Goal: Information Seeking & Learning: Learn about a topic

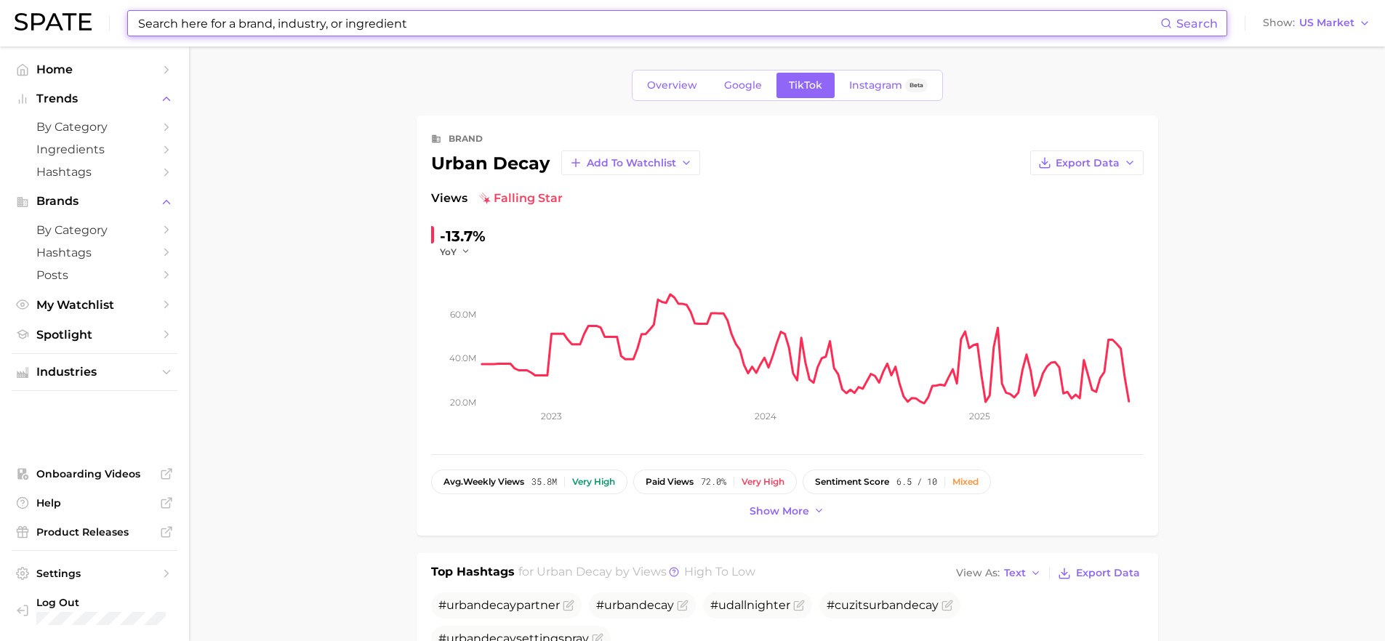
click at [285, 22] on input at bounding box center [649, 23] width 1024 height 25
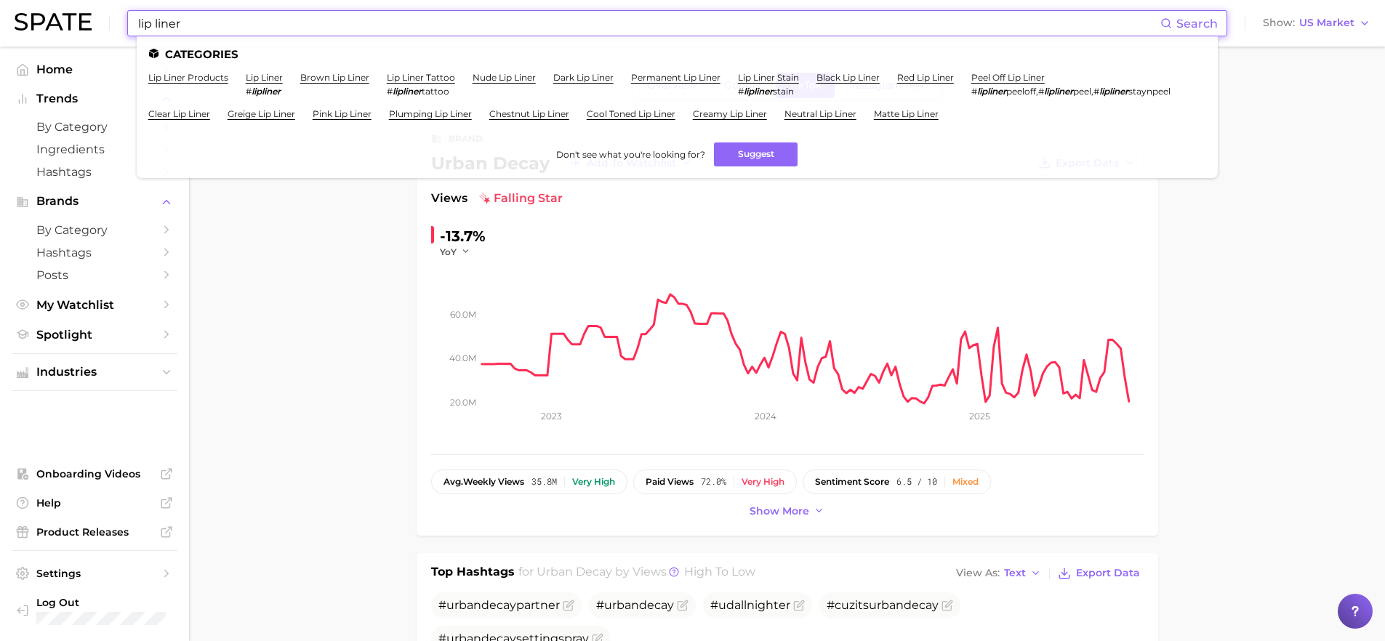
type input "lip liner"
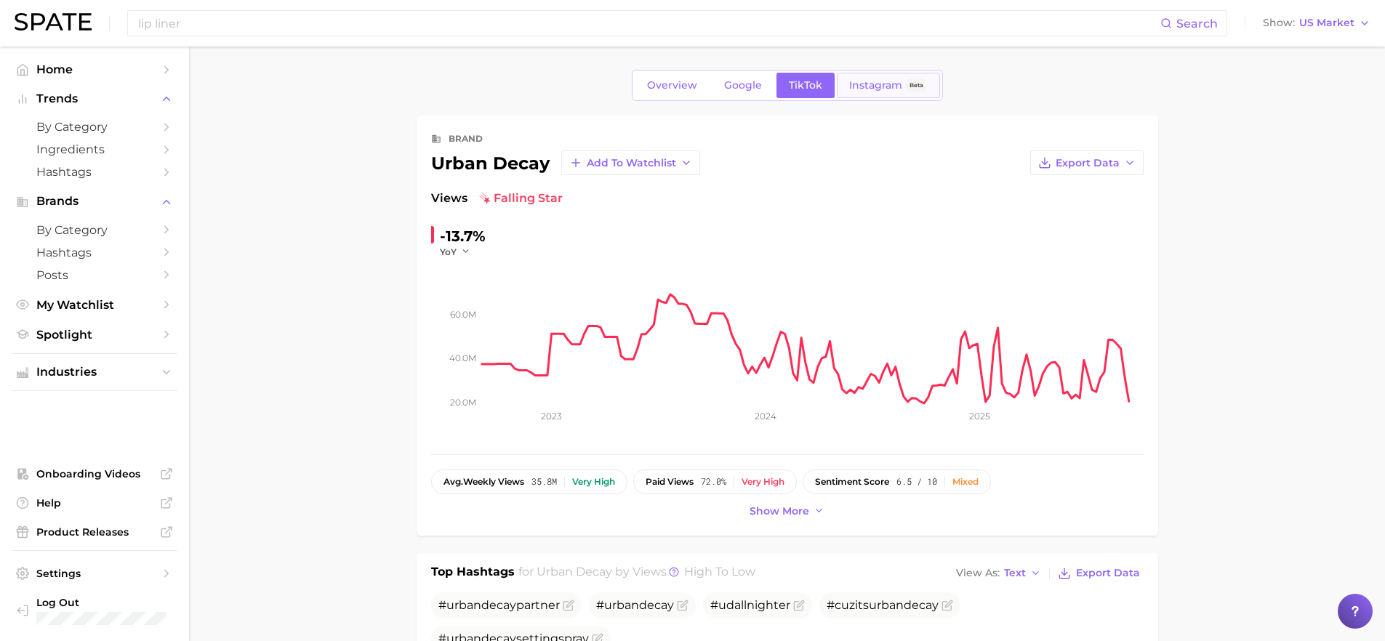
click at [863, 84] on span "Instagram" at bounding box center [875, 85] width 53 height 12
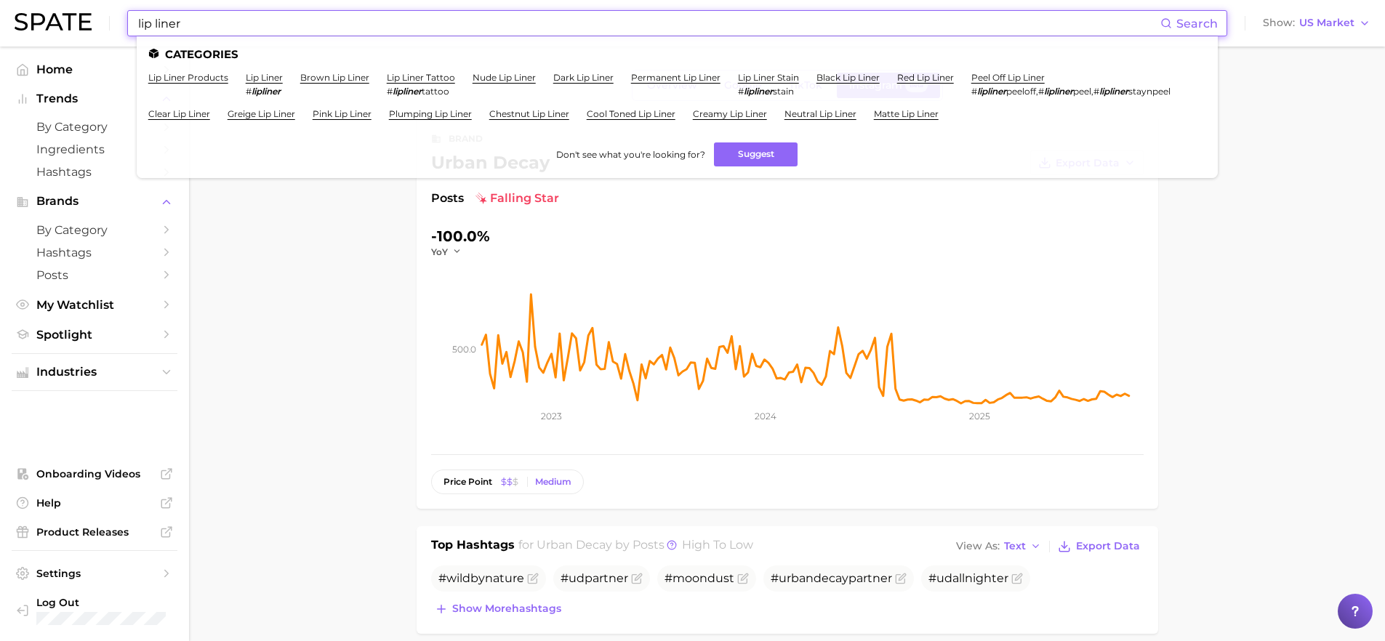
click at [190, 21] on input "lip liner" at bounding box center [649, 23] width 1024 height 25
click at [856, 116] on link "neutral lip liner" at bounding box center [821, 113] width 72 height 11
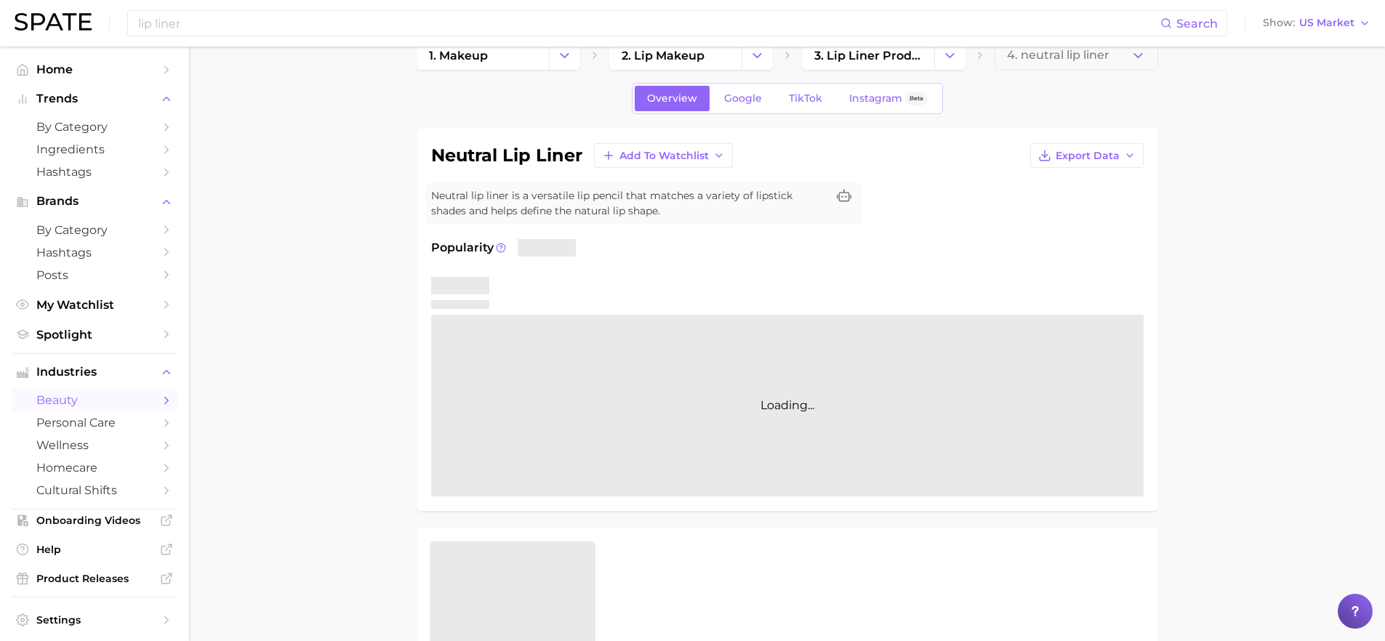
scroll to position [32, 0]
